Goal: Task Accomplishment & Management: Manage account settings

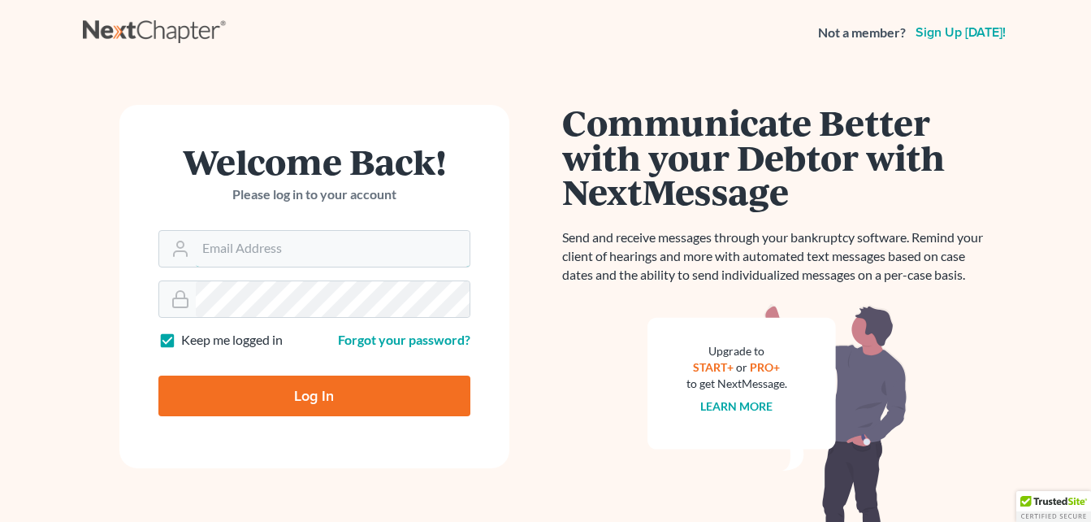
type input "[PERSON_NAME][EMAIL_ADDRESS][DOMAIN_NAME]"
click at [245, 405] on input "Log In" at bounding box center [314, 395] width 312 height 41
type input "Thinking..."
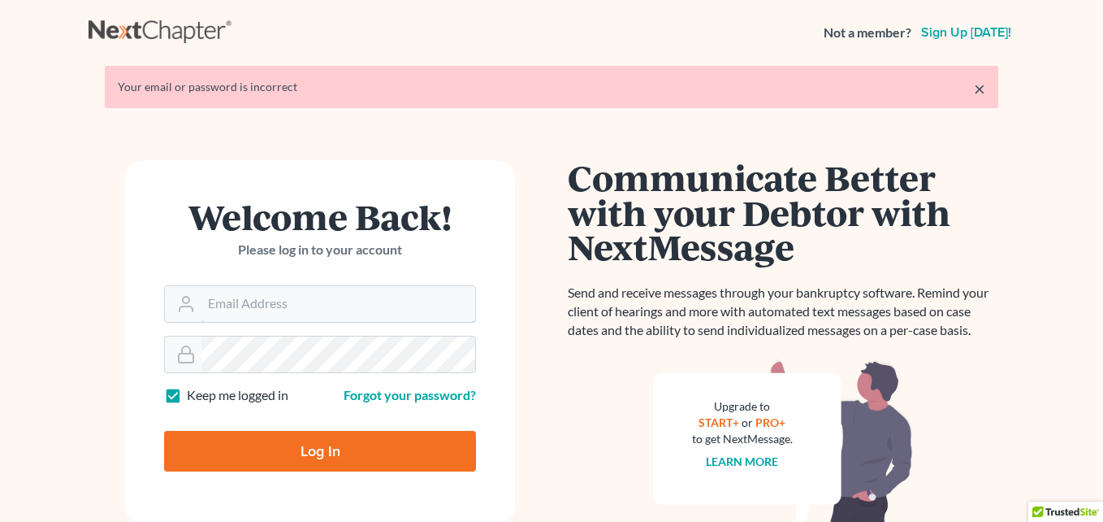
type input "[PERSON_NAME][EMAIL_ADDRESS][DOMAIN_NAME]"
click at [340, 361] on form "Welcome Back! Please log in to your account Email Address tammy@charleskelley.l…" at bounding box center [320, 341] width 390 height 363
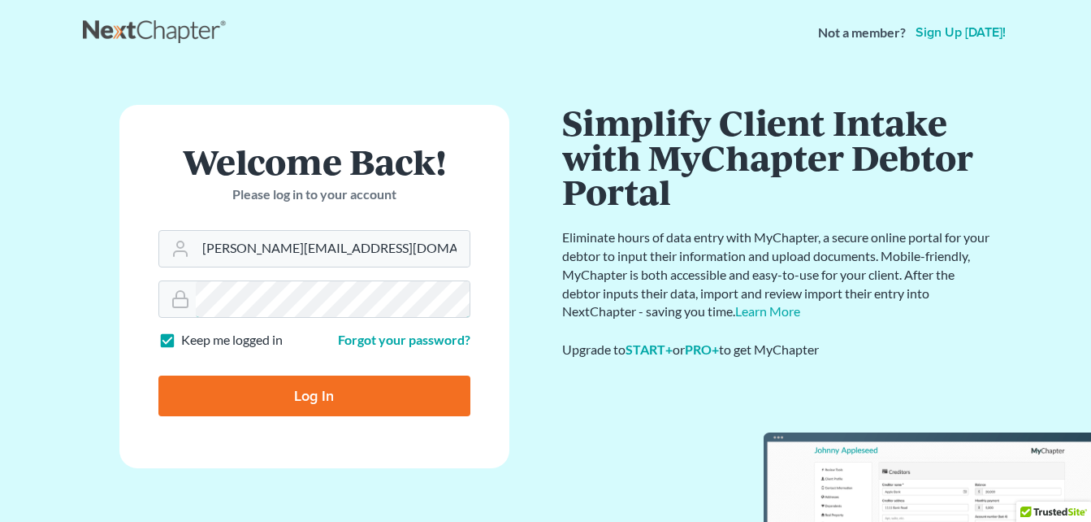
click at [140, 292] on form "Welcome Back! Please log in to your account Email Address tammy@charleskelley.l…" at bounding box center [314, 286] width 390 height 363
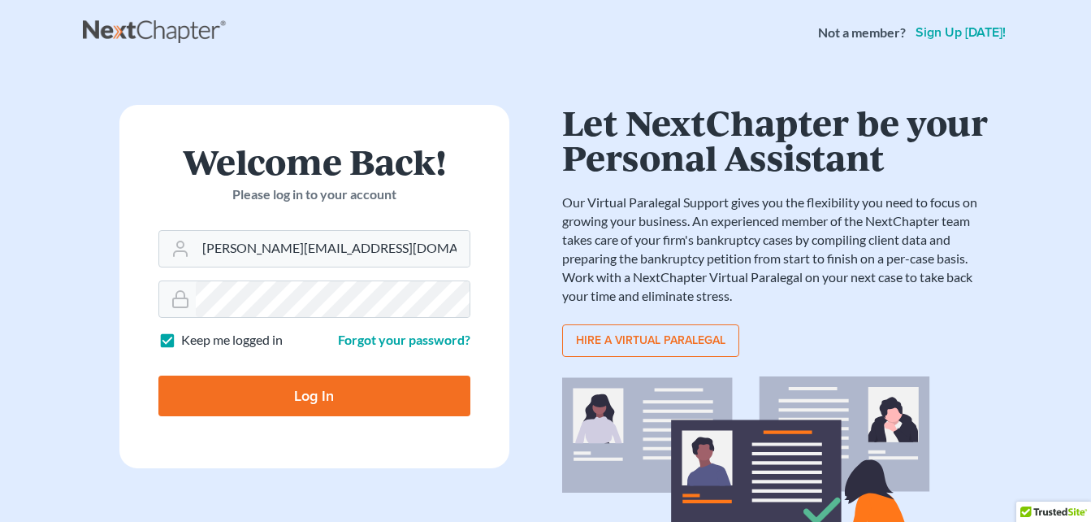
click at [119, 369] on form "Welcome Back! Please log in to your account Email Address tammy@charleskelley.l…" at bounding box center [314, 286] width 390 height 363
click at [208, 386] on input "Log In" at bounding box center [314, 395] width 312 height 41
type input "Thinking..."
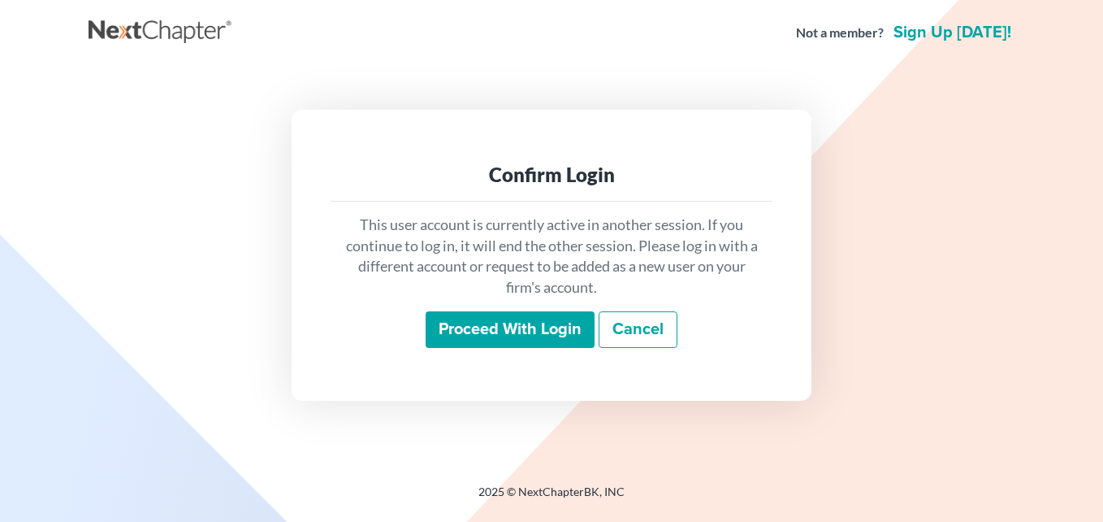
drag, startPoint x: 446, startPoint y: 329, endPoint x: 296, endPoint y: 288, distance: 155.9
click at [296, 288] on div "Confirm Login This user account is currently active in another session. If you …" at bounding box center [552, 255] width 520 height 291
click at [479, 344] on input "Proceed with login" at bounding box center [510, 329] width 169 height 37
